Goal: Book appointment/travel/reservation

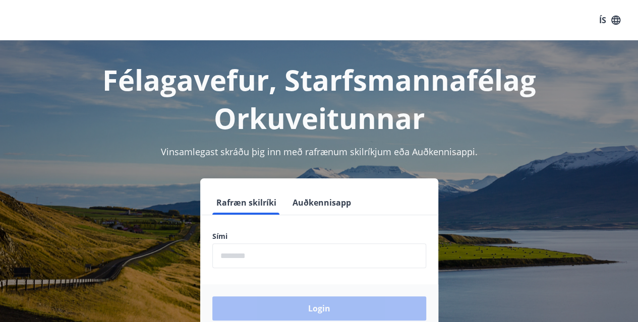
click at [261, 259] on input "phone" at bounding box center [319, 256] width 214 height 25
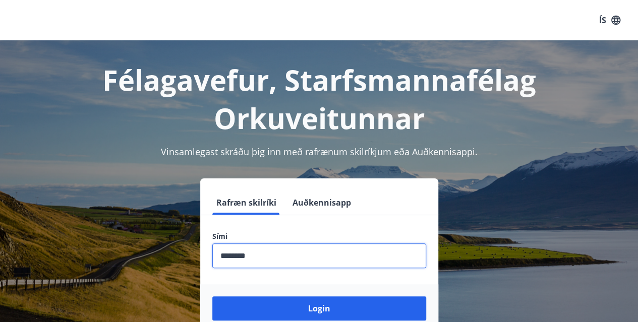
type input "********"
click at [212, 297] on button "Login" at bounding box center [319, 309] width 214 height 24
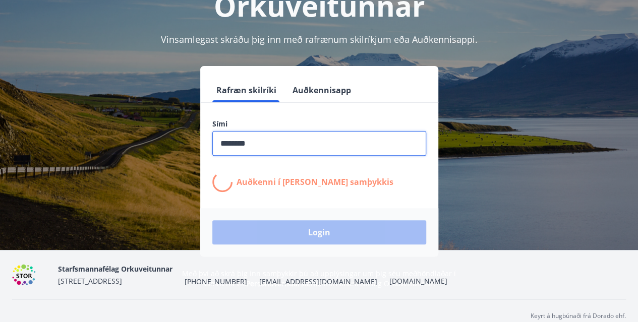
scroll to position [124, 0]
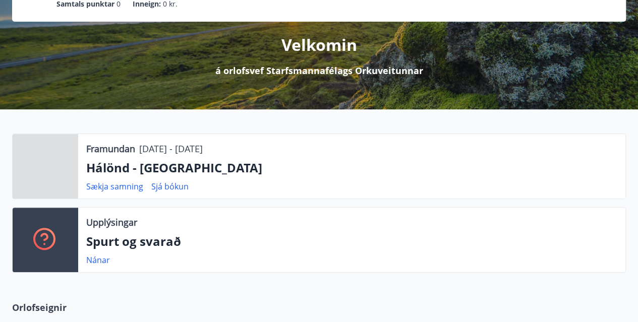
scroll to position [151, 0]
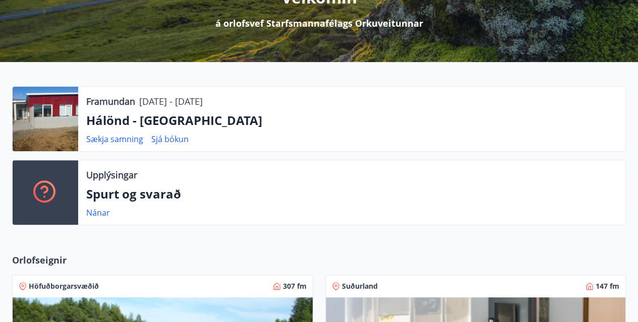
click at [143, 116] on p "Hálönd - [GEOGRAPHIC_DATA]" at bounding box center [351, 120] width 531 height 17
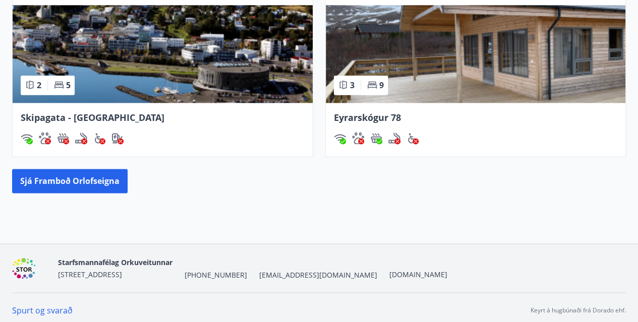
scroll to position [635, 0]
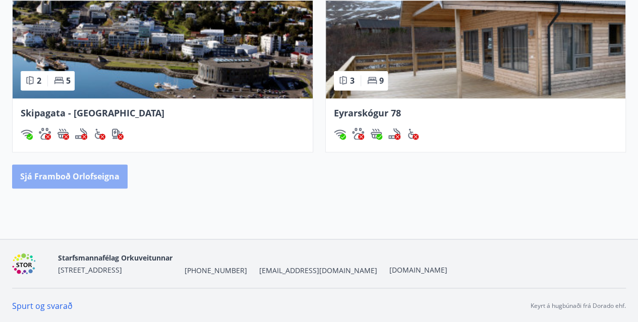
click at [84, 174] on button "Sjá framboð orlofseigna" at bounding box center [70, 177] width 116 height 24
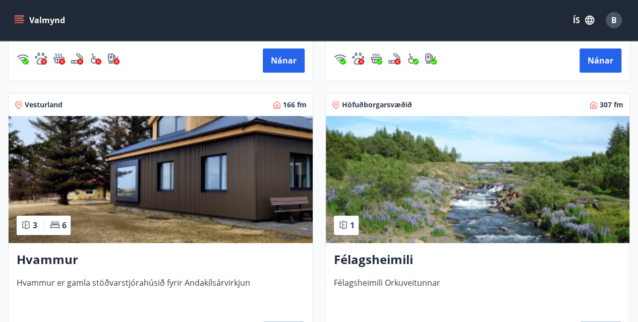
scroll to position [454, 0]
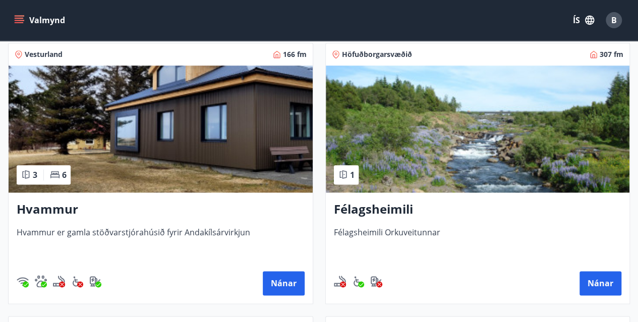
click at [407, 154] on img at bounding box center [478, 129] width 304 height 127
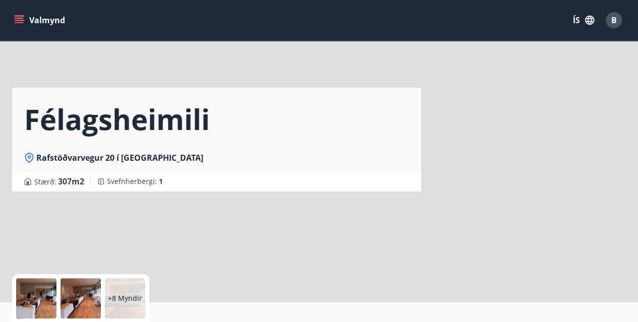
scroll to position [26, 0]
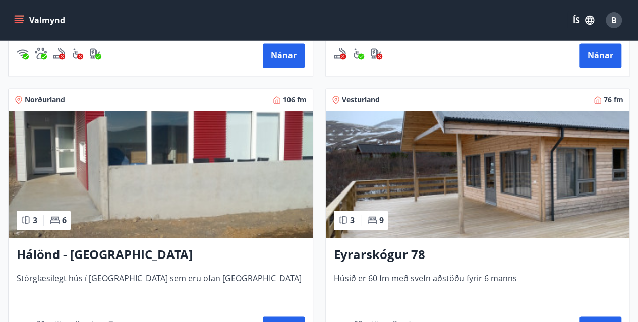
click at [148, 204] on img at bounding box center [161, 174] width 304 height 127
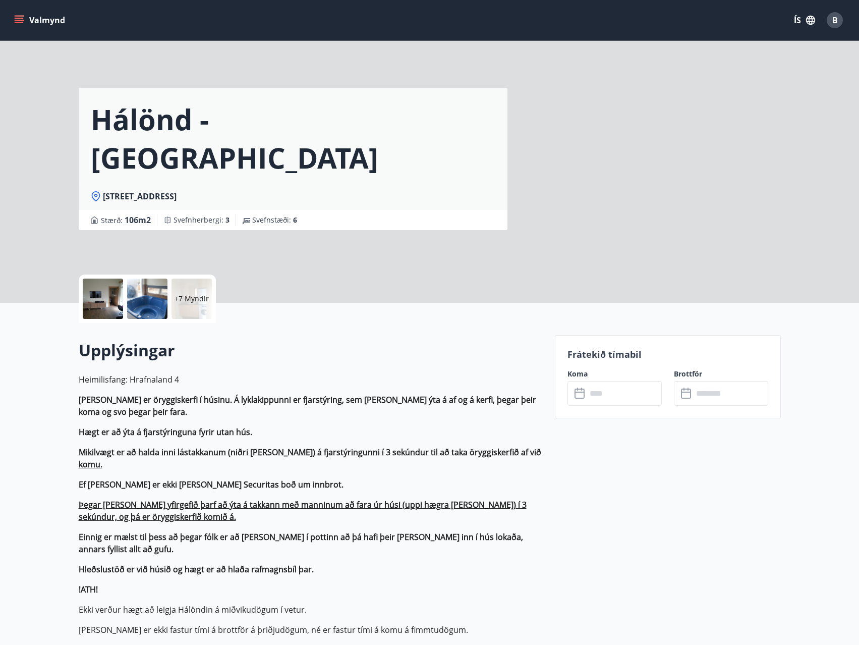
click at [108, 303] on div at bounding box center [103, 299] width 40 height 40
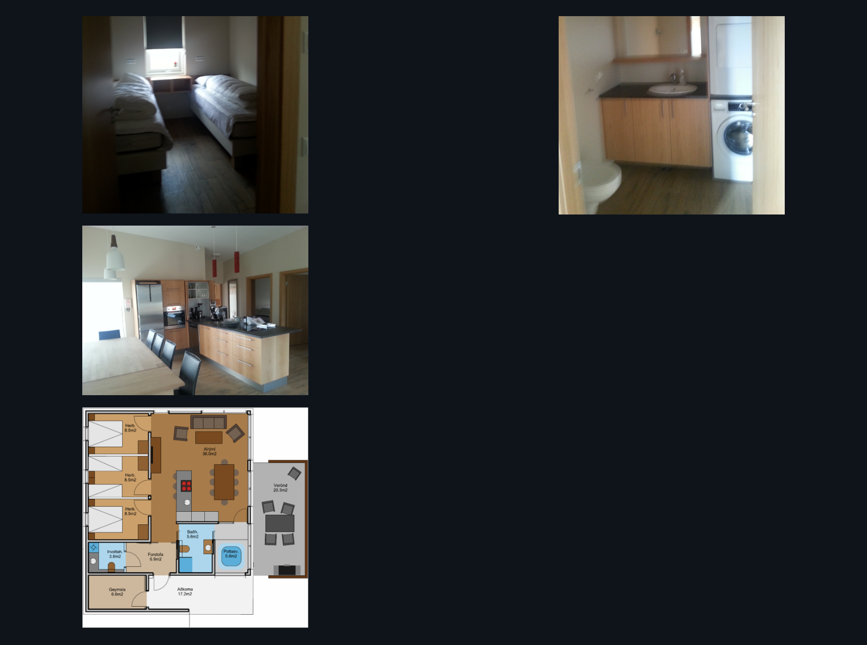
scroll to position [459, 0]
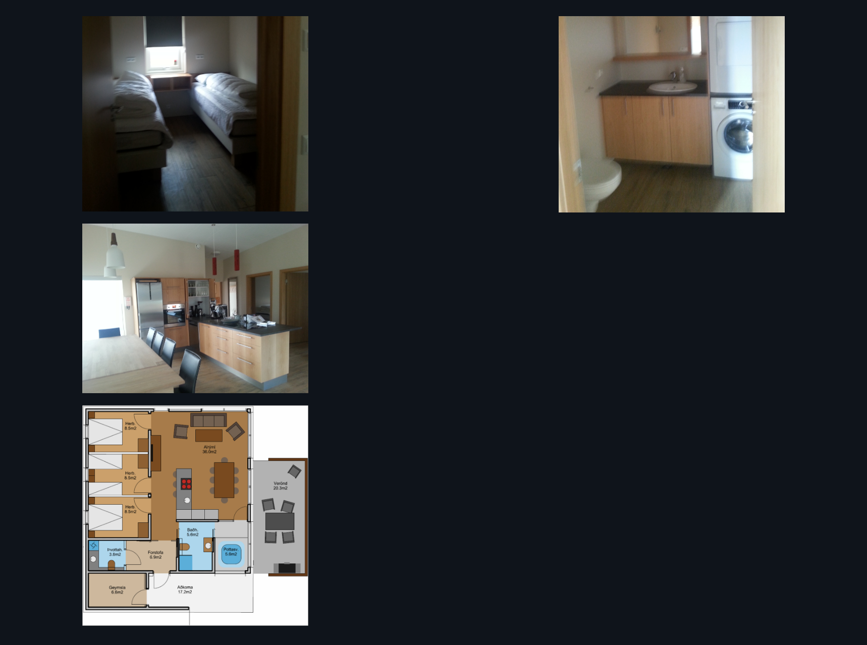
click at [140, 322] on img at bounding box center [195, 515] width 226 height 221
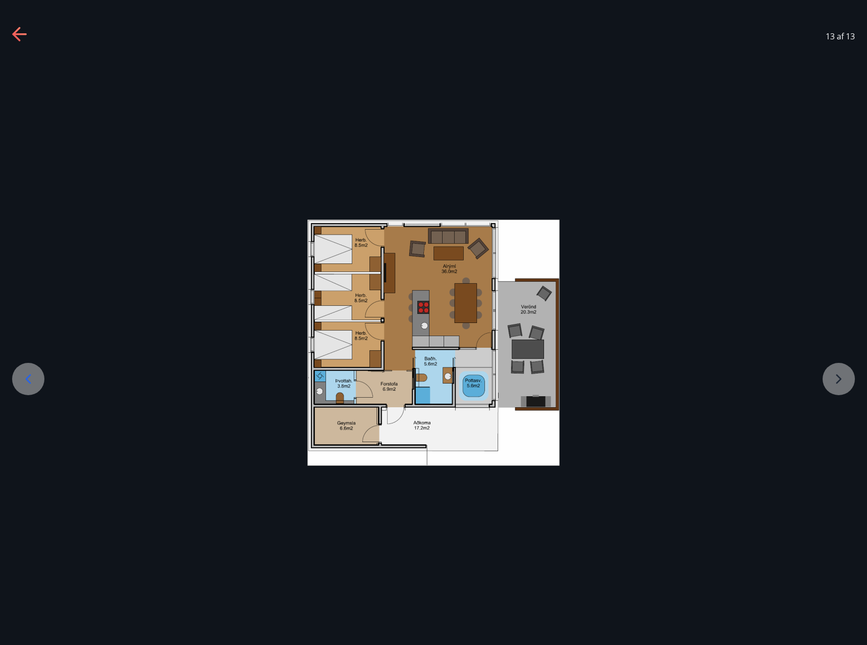
click at [14, 33] on icon at bounding box center [16, 34] width 8 height 14
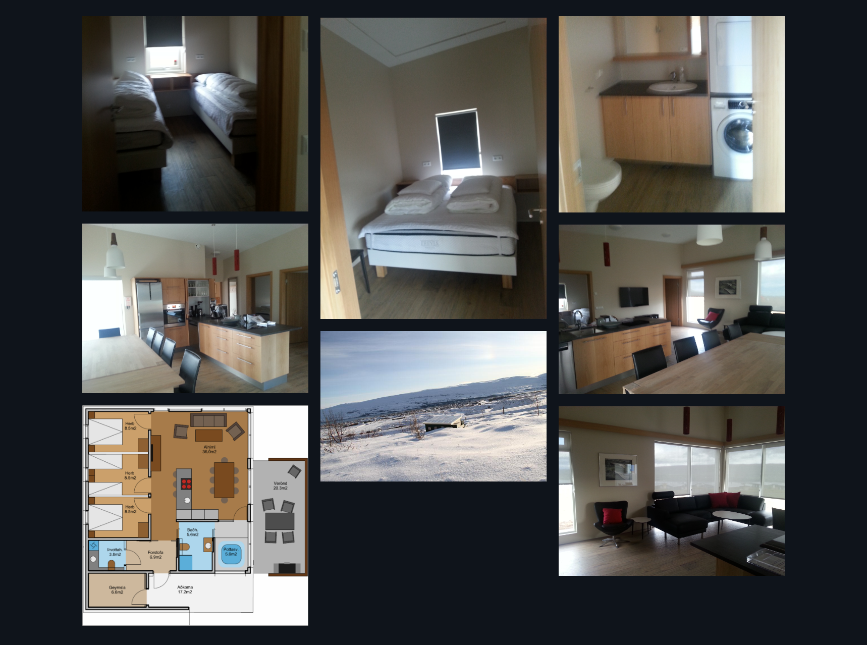
click at [444, 322] on div "13 Myndir" at bounding box center [433, 322] width 727 height 613
click at [31, 142] on div "13 Myndir" at bounding box center [433, 322] width 867 height 645
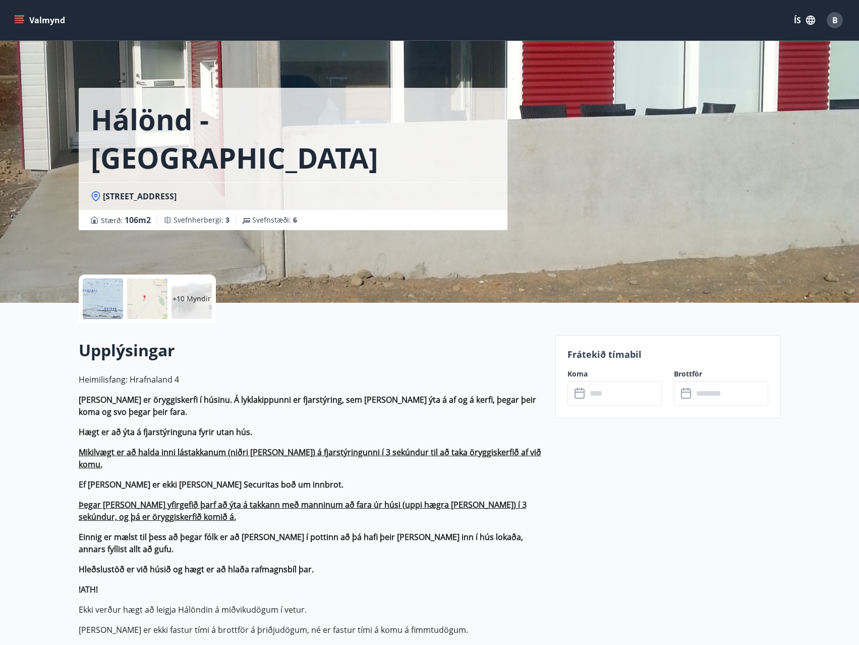
click at [188, 296] on p "+10 Myndir" at bounding box center [192, 299] width 38 height 10
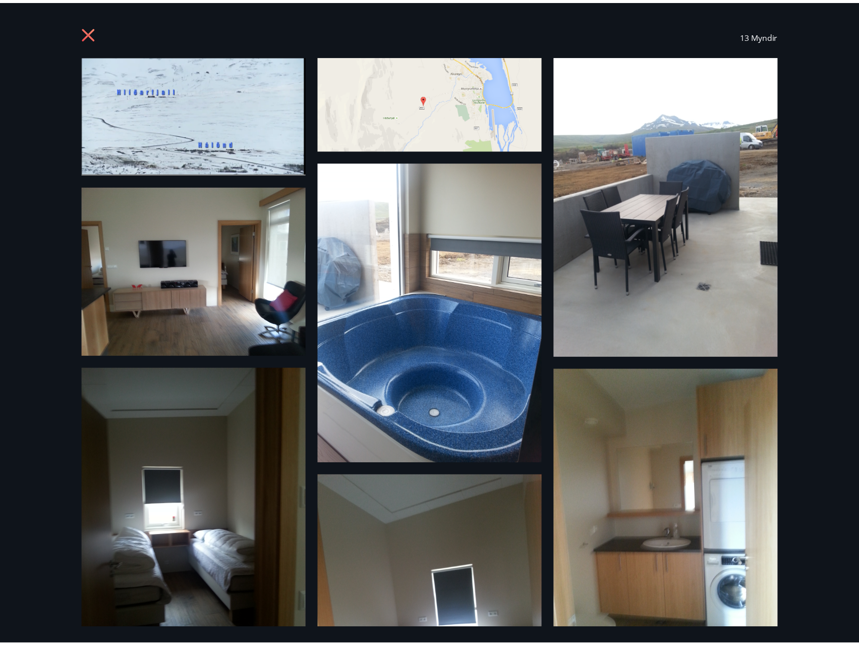
scroll to position [0, 0]
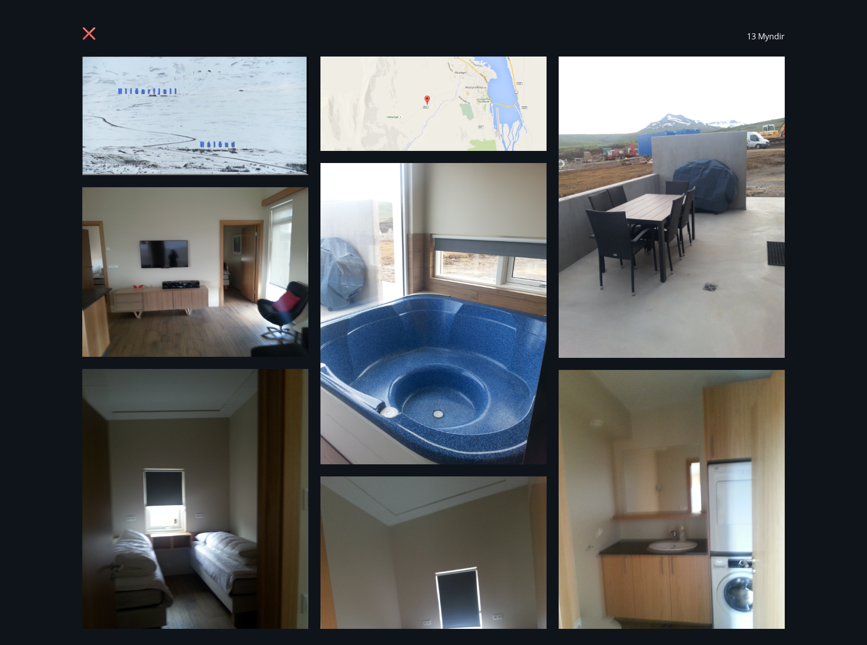
click at [97, 36] on icon at bounding box center [90, 35] width 16 height 16
